Goal: Task Accomplishment & Management: Manage account settings

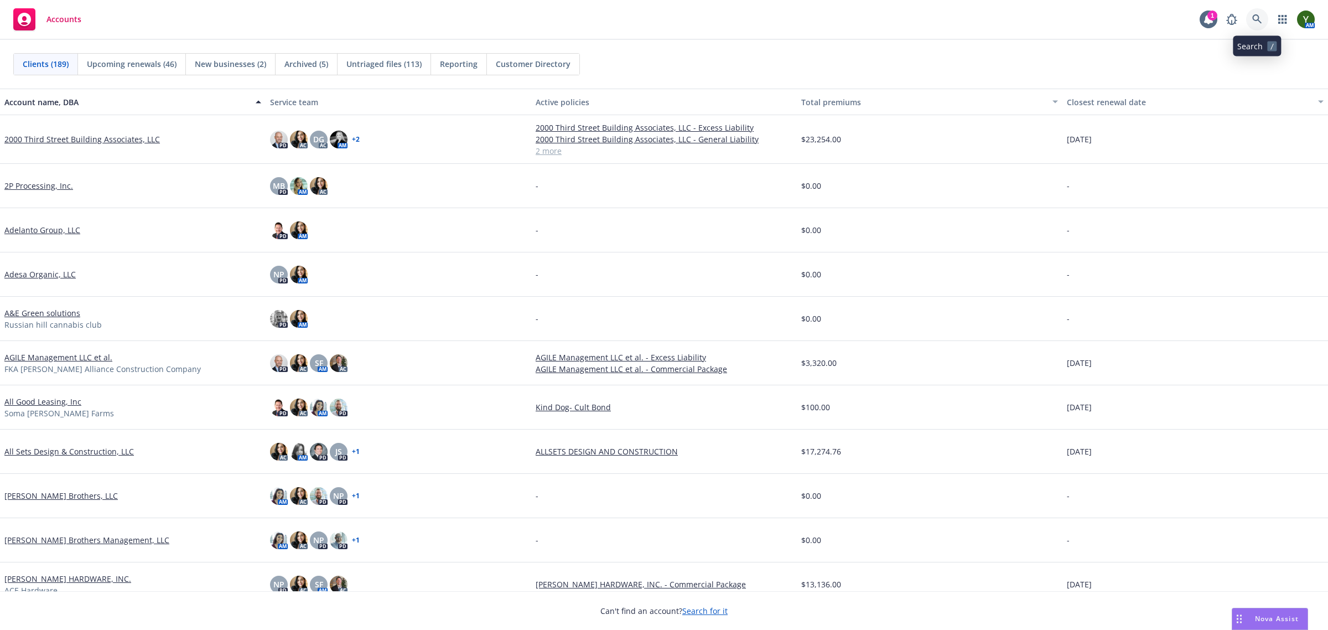
click at [1261, 18] on icon at bounding box center [1257, 19] width 10 height 10
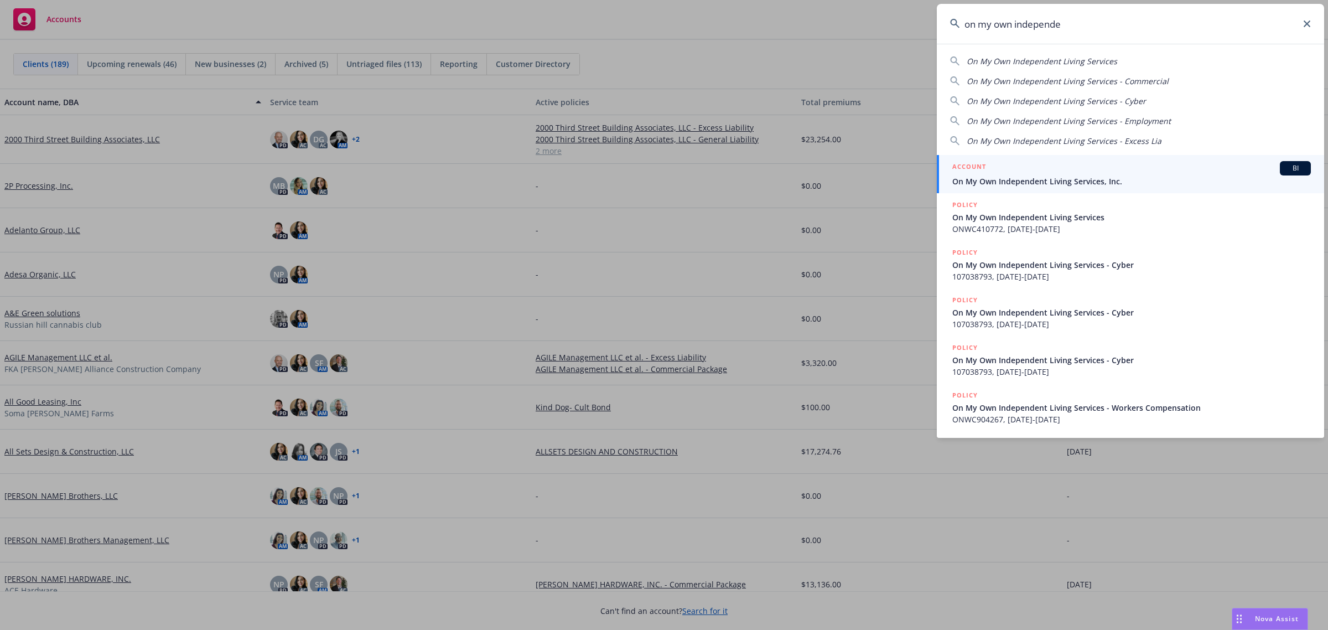
type input "on my own independe"
click at [1066, 166] on div "ACCOUNT BI" at bounding box center [1131, 168] width 358 height 14
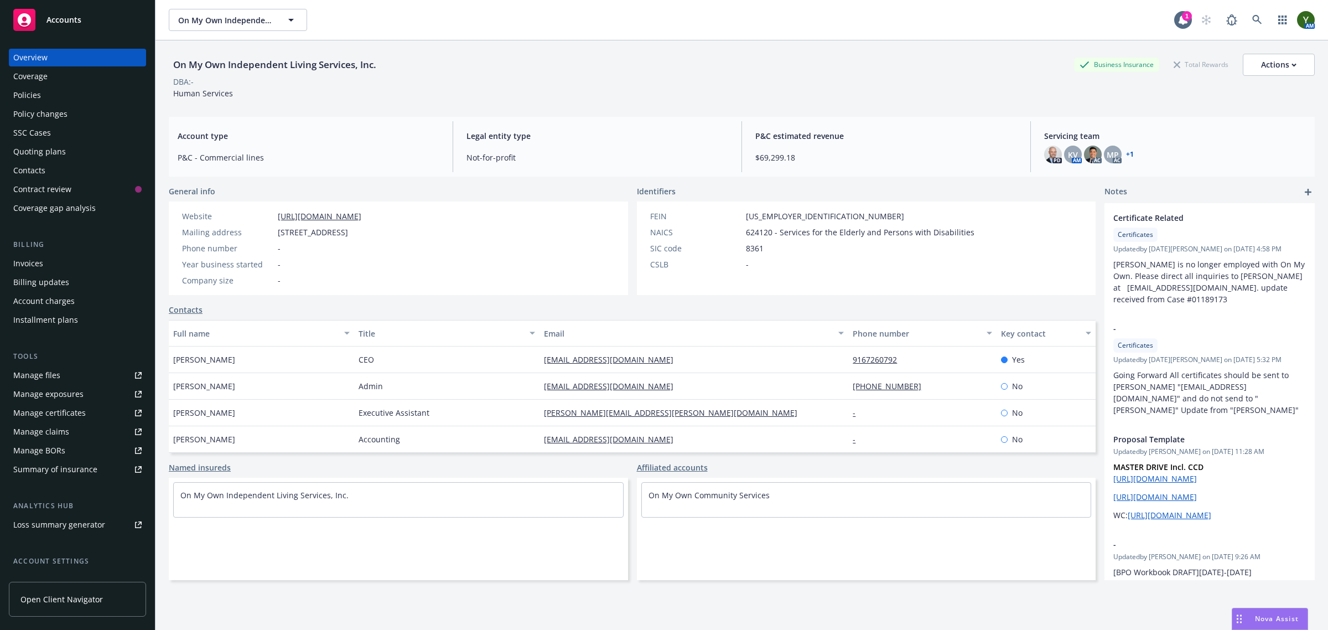
click at [64, 143] on div "Quoting plans" at bounding box center [77, 152] width 128 height 18
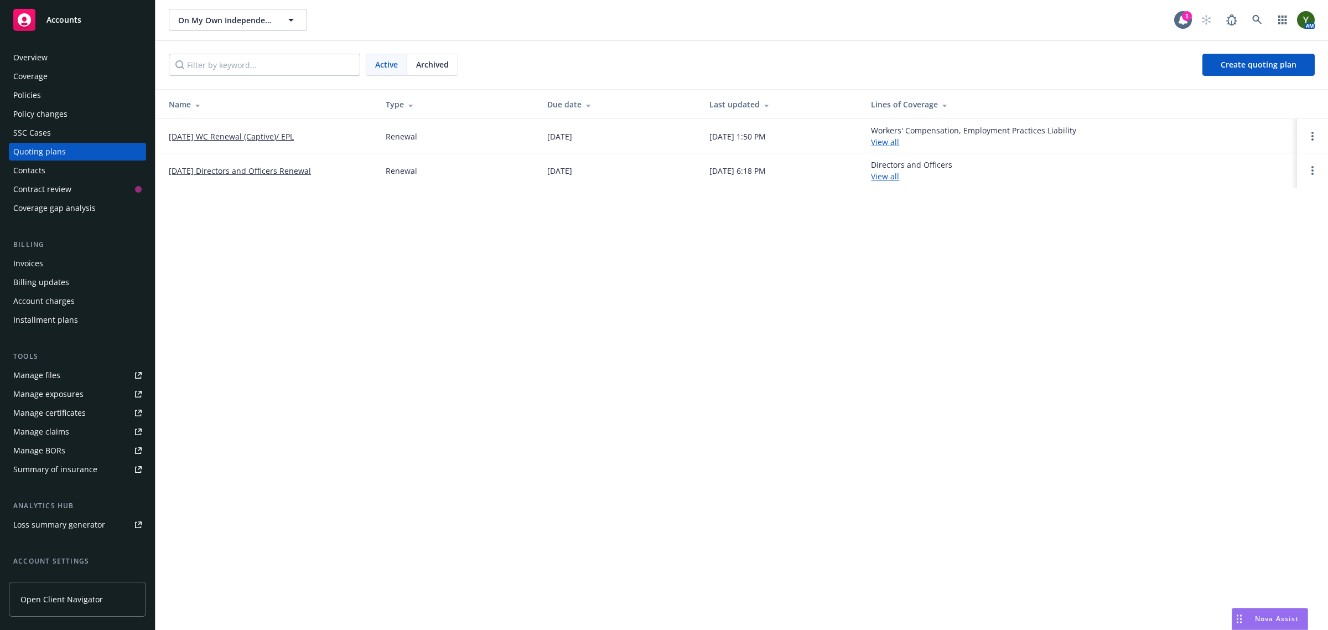
click at [185, 175] on link "[DATE] Directors and Officers Renewal" at bounding box center [240, 171] width 142 height 12
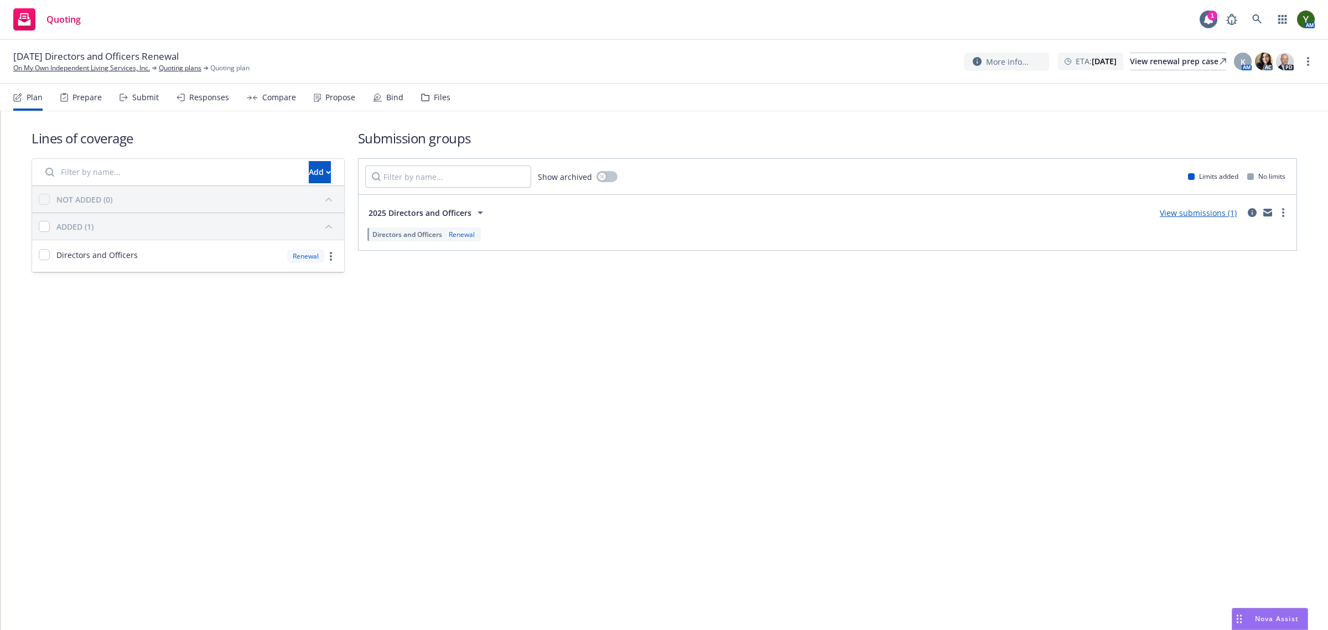
click at [427, 95] on div "Files" at bounding box center [435, 97] width 29 height 27
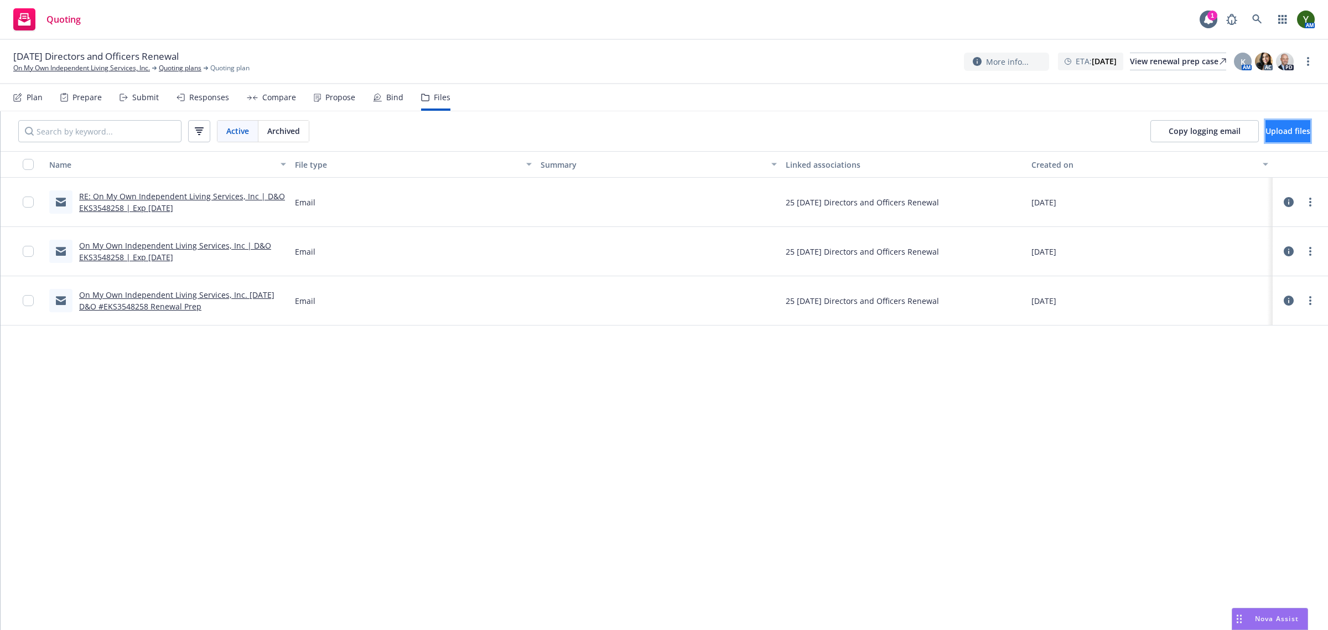
click at [1278, 130] on span "Upload files" at bounding box center [1287, 131] width 45 height 11
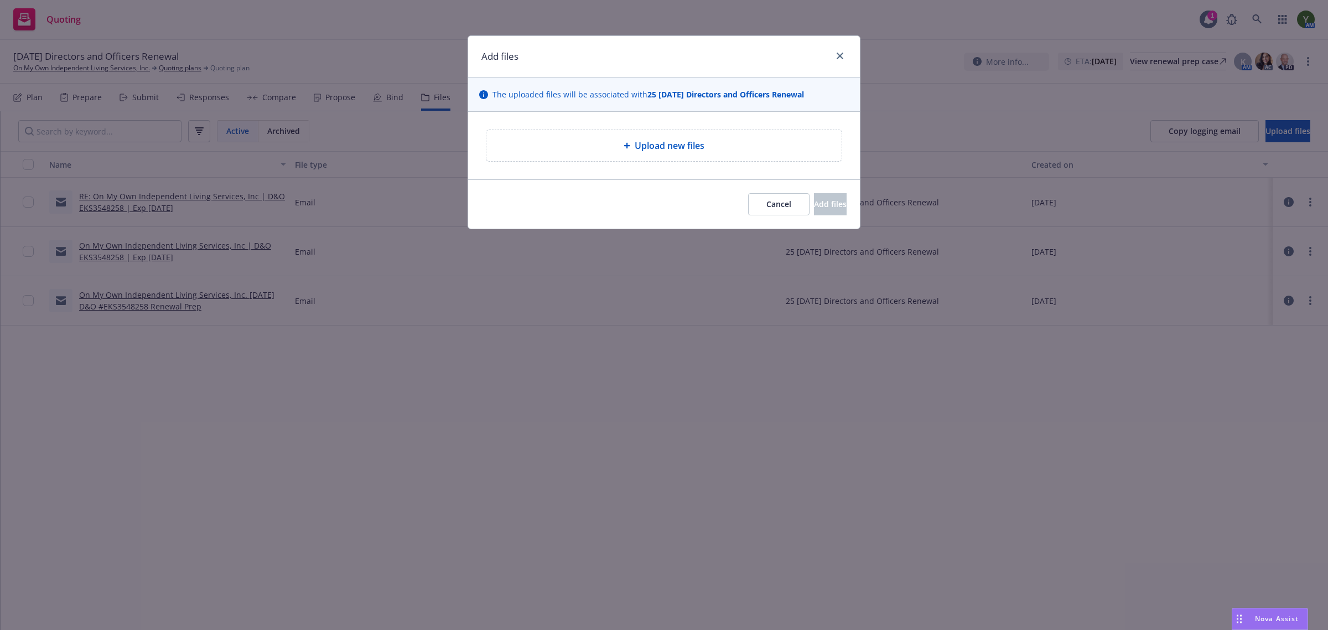
click at [595, 136] on div "Upload new files" at bounding box center [663, 145] width 355 height 31
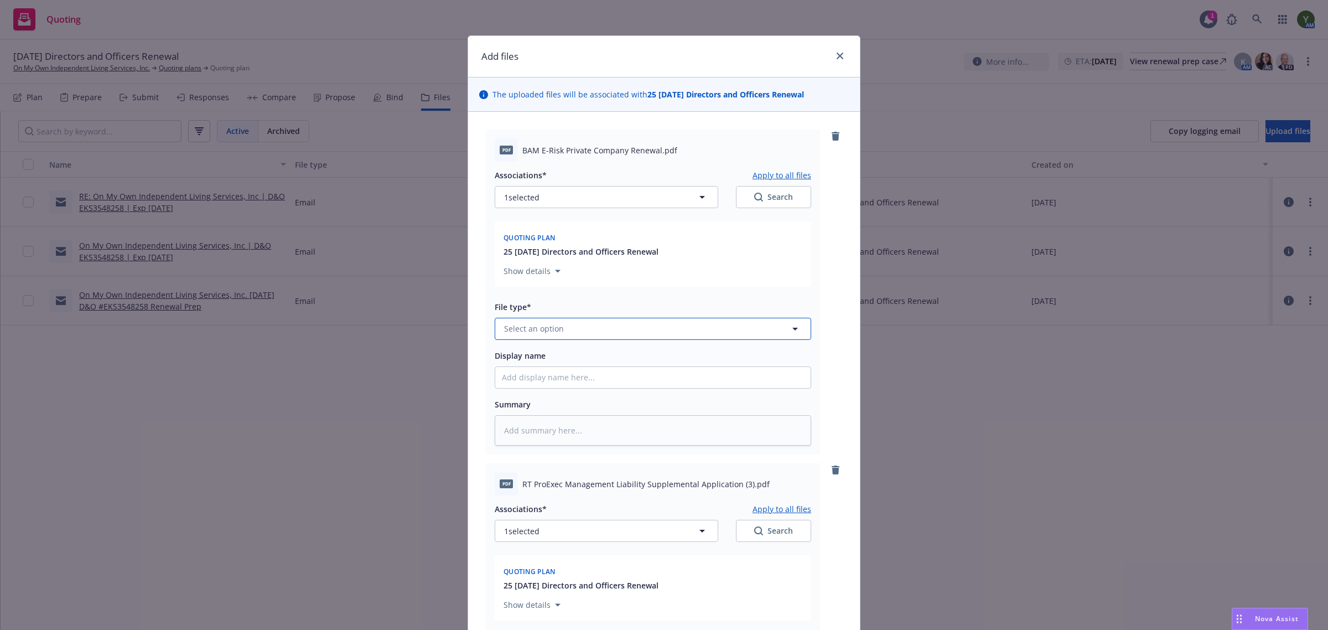
click at [564, 320] on button "Select an option" at bounding box center [653, 329] width 316 height 22
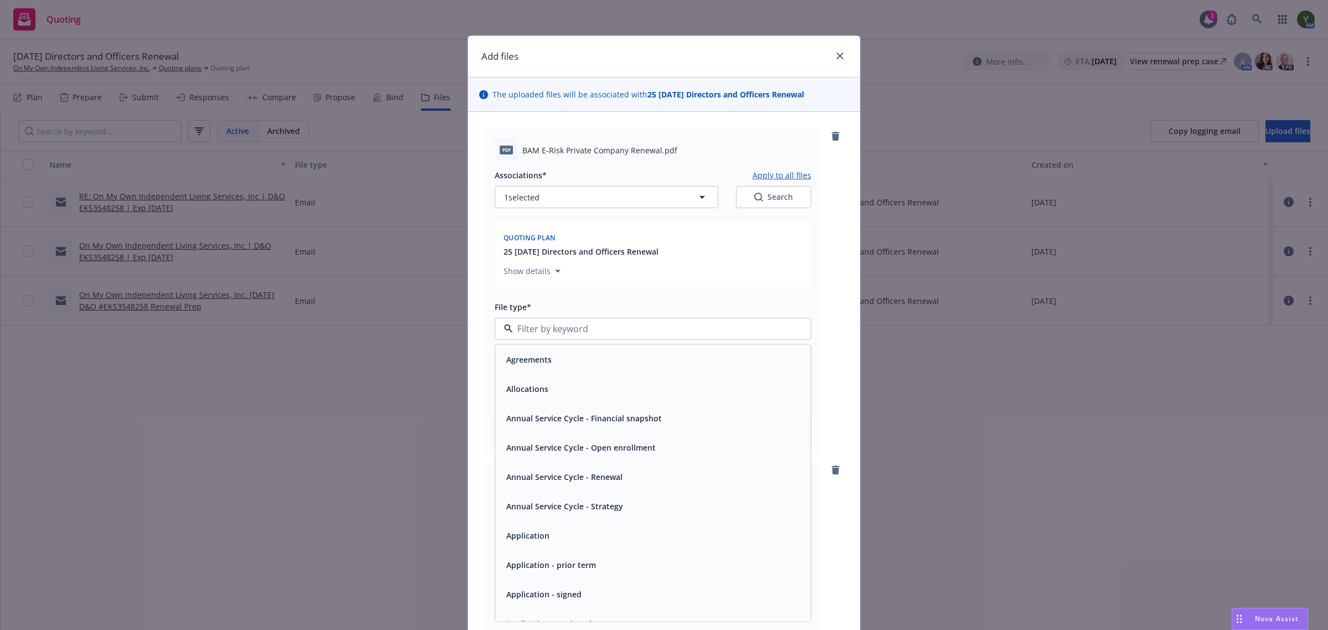
click at [552, 588] on span "Application - signed" at bounding box center [543, 594] width 75 height 12
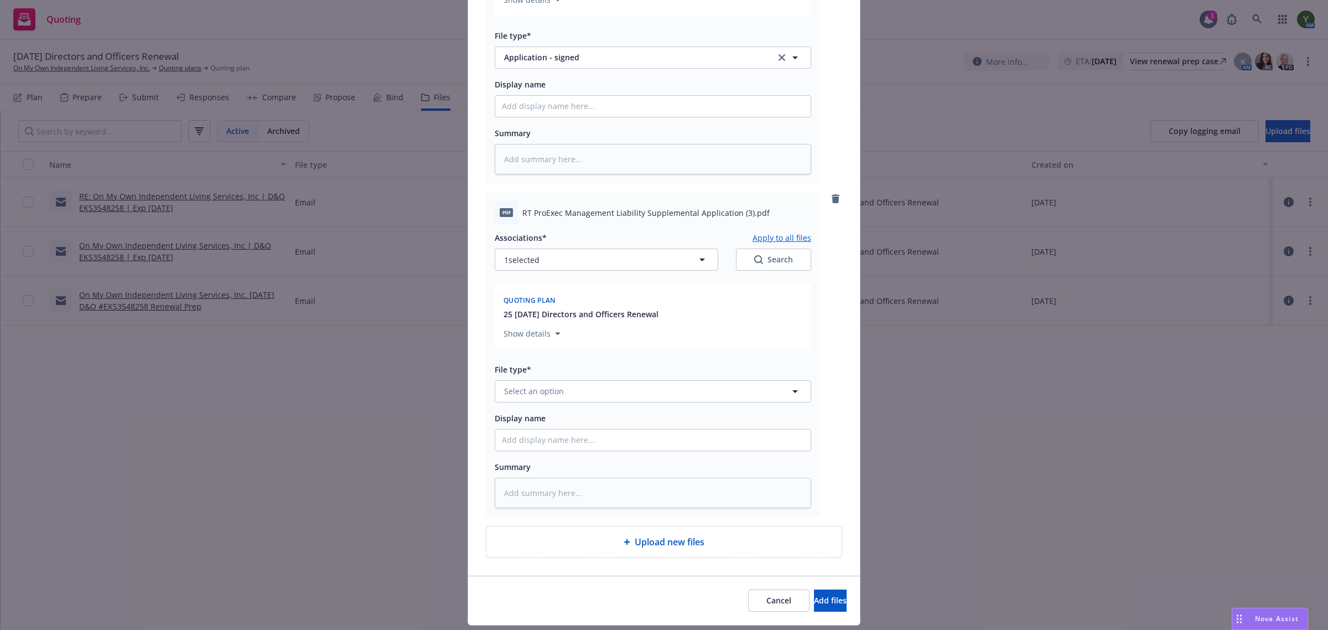
scroll to position [303, 0]
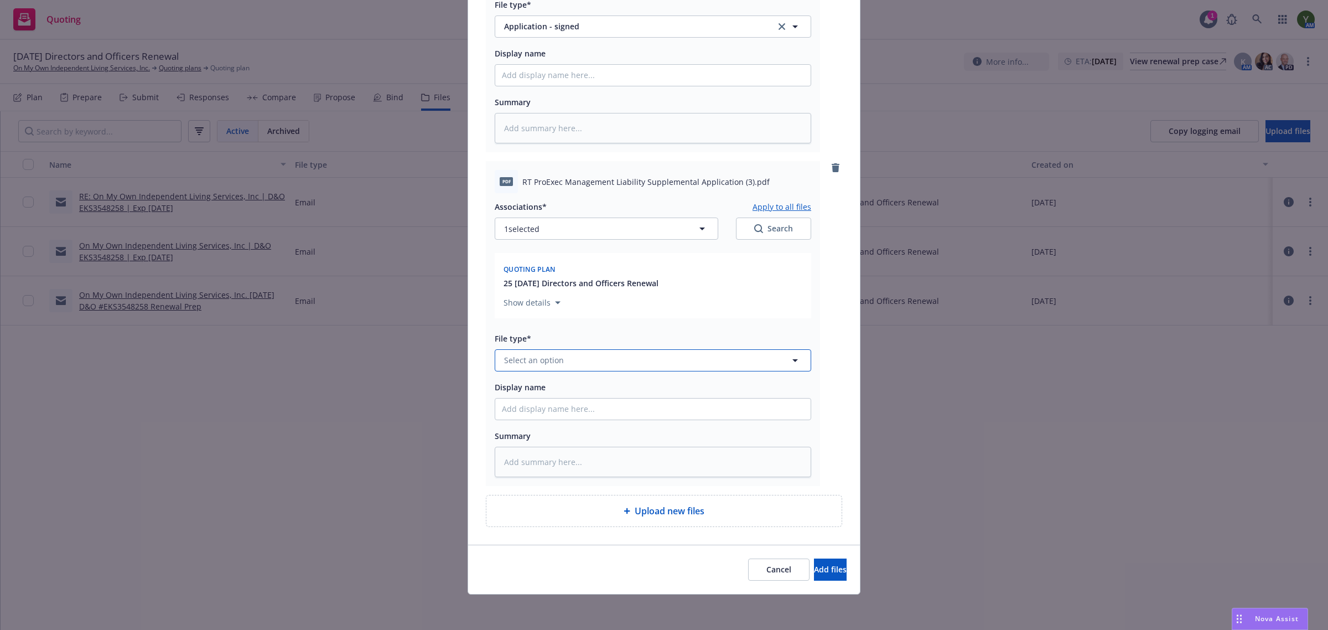
click at [553, 362] on span "Select an option" at bounding box center [534, 360] width 60 height 12
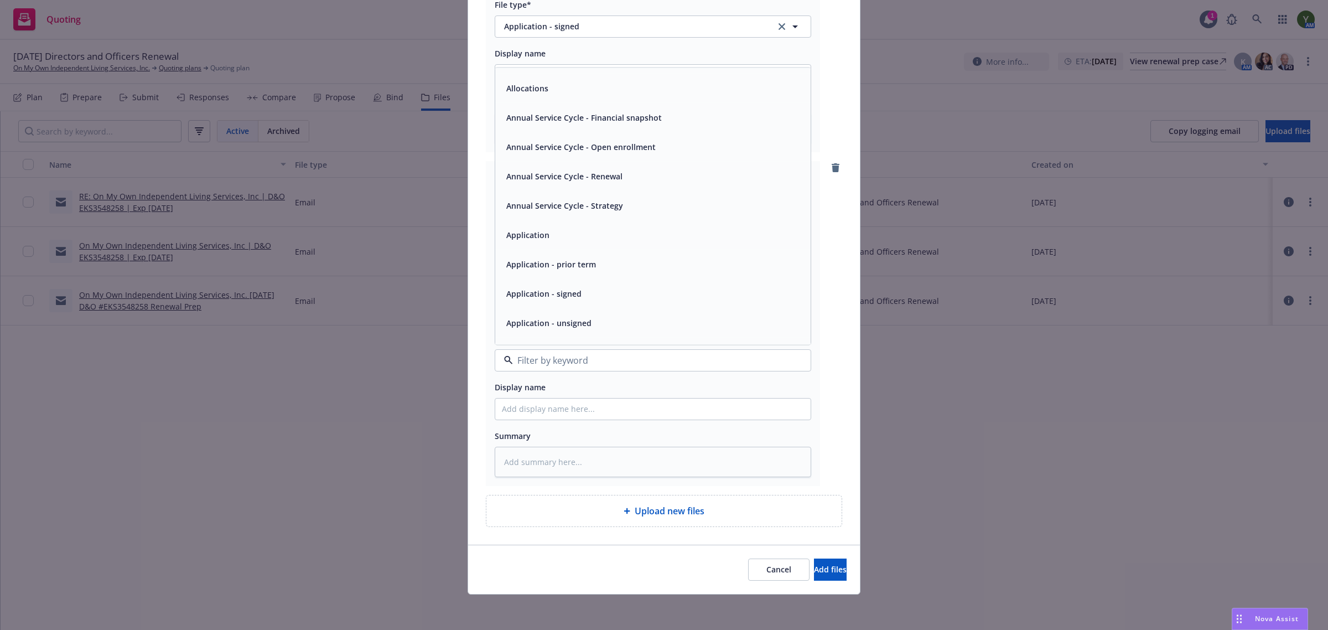
scroll to position [46, 0]
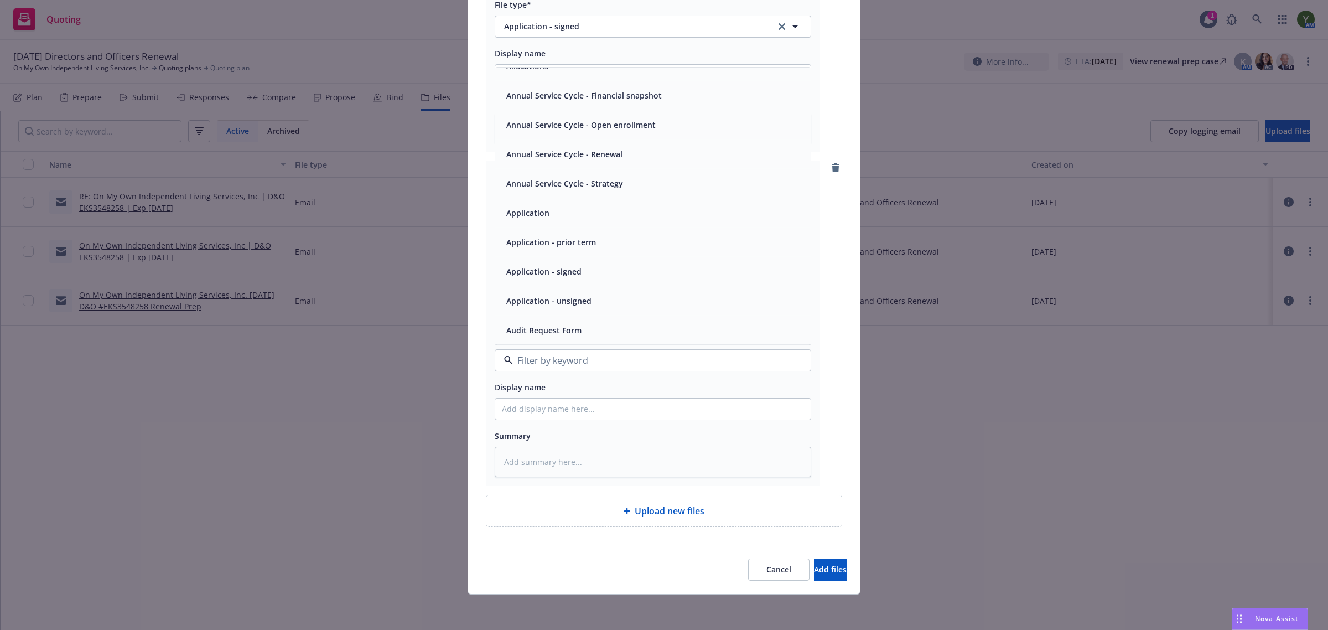
click at [581, 273] on div "Application - signed" at bounding box center [653, 271] width 302 height 16
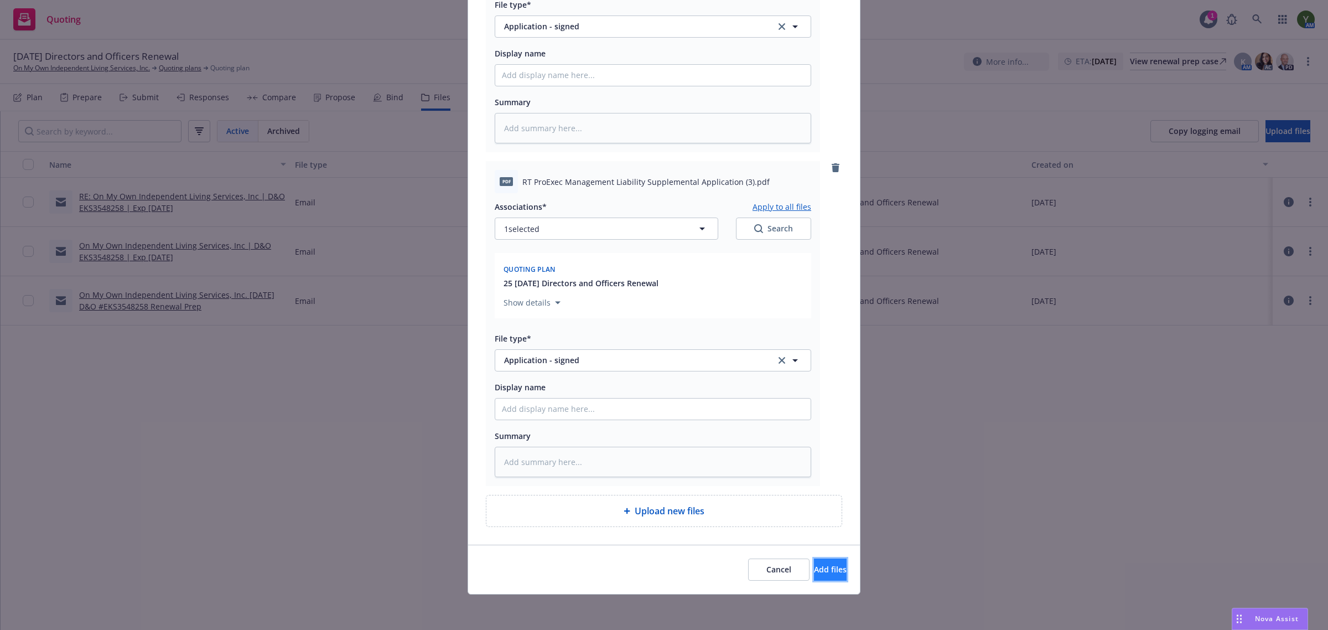
click at [814, 571] on span "Add files" at bounding box center [830, 569] width 33 height 11
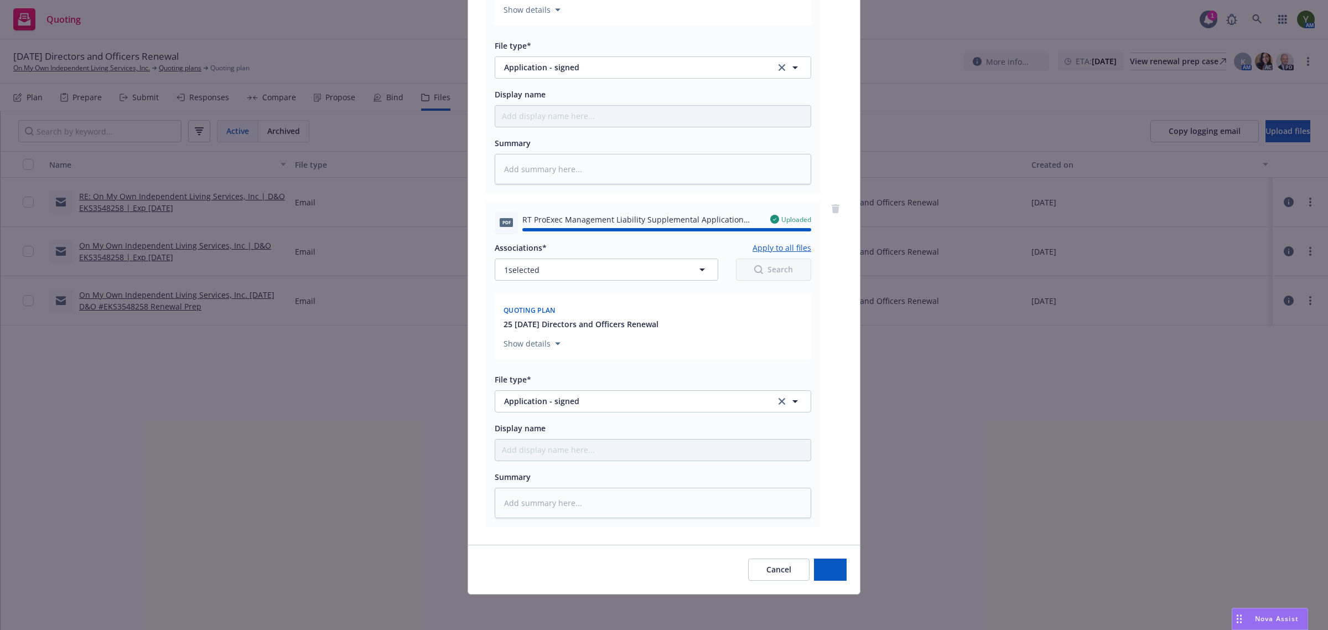
type textarea "x"
